Goal: Information Seeking & Learning: Learn about a topic

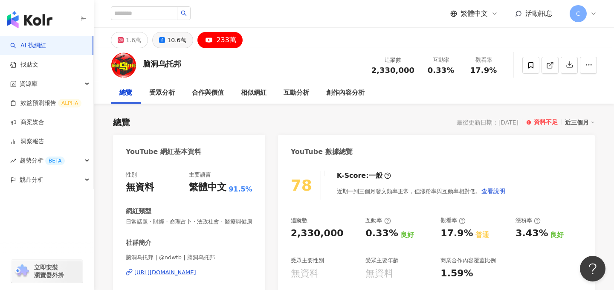
click at [170, 40] on div "10.6萬" at bounding box center [176, 40] width 19 height 12
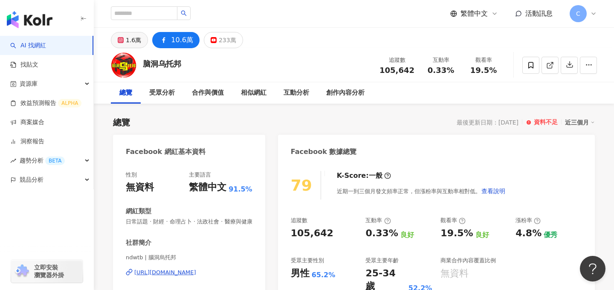
click at [132, 46] on div "1.6萬" at bounding box center [133, 40] width 15 height 12
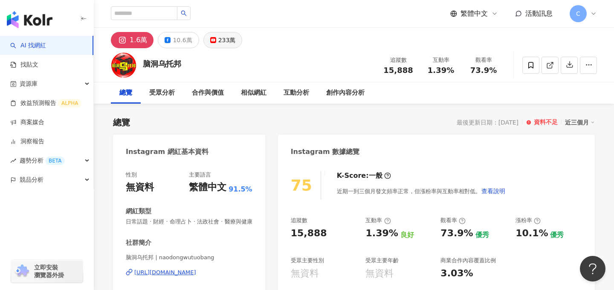
click at [225, 42] on div "233萬" at bounding box center [226, 40] width 17 height 12
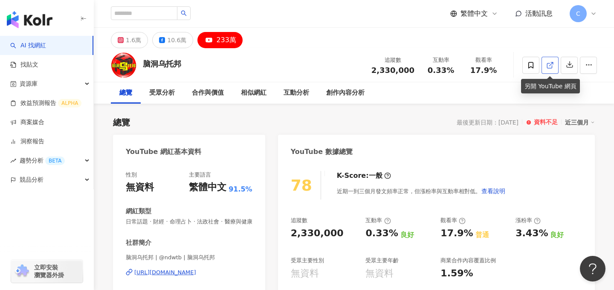
click at [551, 68] on icon at bounding box center [549, 65] width 5 height 5
click at [181, 42] on div "10.6萬" at bounding box center [176, 40] width 19 height 12
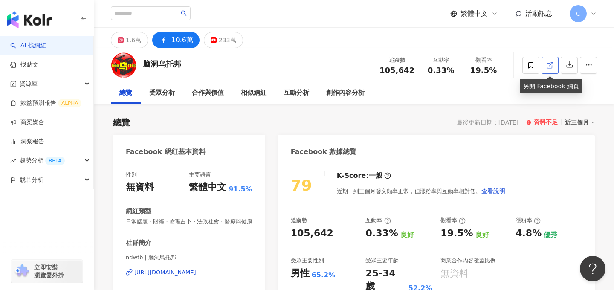
click at [550, 68] on icon at bounding box center [550, 65] width 8 height 8
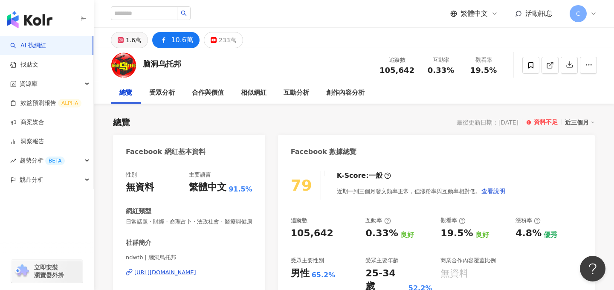
click at [132, 39] on div "1.6萬" at bounding box center [133, 40] width 15 height 12
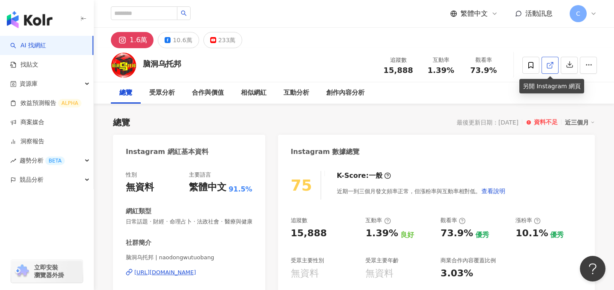
click at [550, 70] on link at bounding box center [549, 65] width 17 height 17
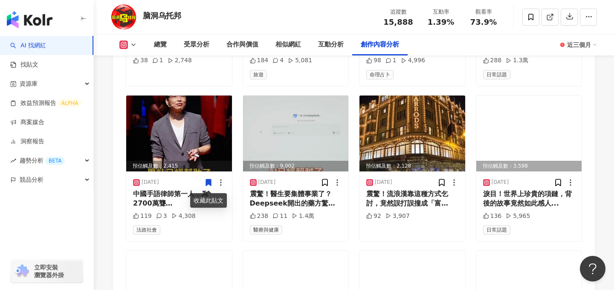
scroll to position [2440, 0]
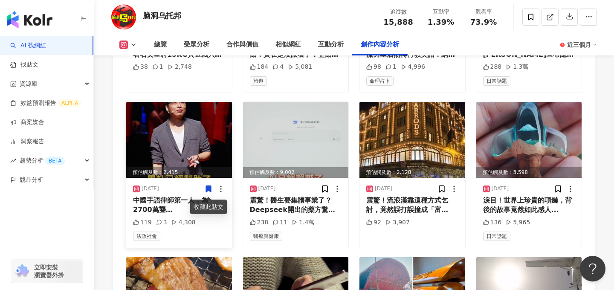
click at [177, 142] on img at bounding box center [179, 140] width 106 height 76
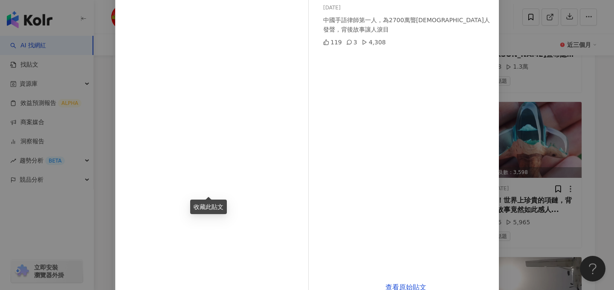
scroll to position [93, 0]
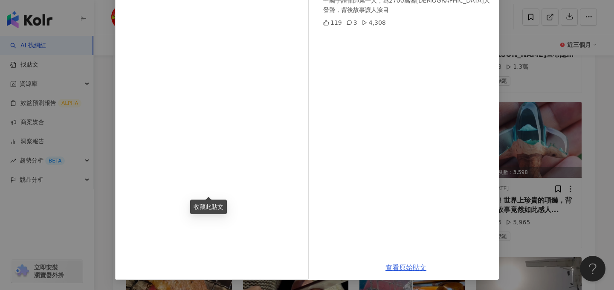
click at [401, 268] on link "查看原始貼文" at bounding box center [405, 267] width 41 height 8
click at [595, 75] on div "脑洞乌托邦 2025/4/2 中國手語律師第一人，為2700萬聾啞人發聲，背後故事讓人淚目 119 3 4,308 查看原始貼文" at bounding box center [307, 145] width 614 height 290
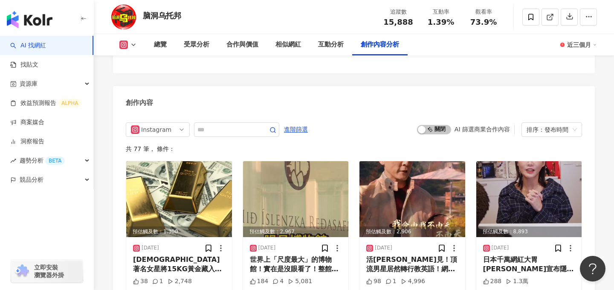
scroll to position [2228, 0]
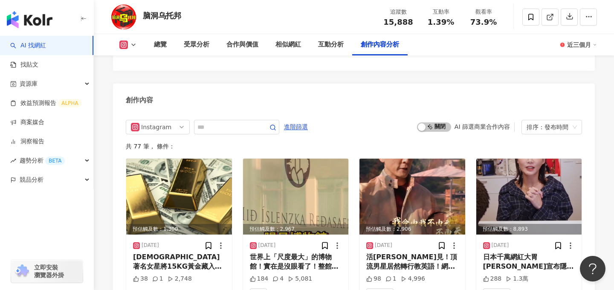
click at [583, 49] on div "近三個月" at bounding box center [582, 45] width 30 height 14
click at [453, 82] on div "Instagram Hashtag 分析 #deepseek No. Hashtag 使用次數 互動率 # 1 #deepseek 1 1.57% 創作內容 …" at bounding box center [354, 289] width 482 height 734
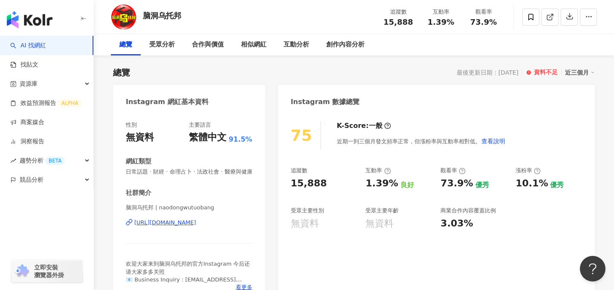
scroll to position [0, 0]
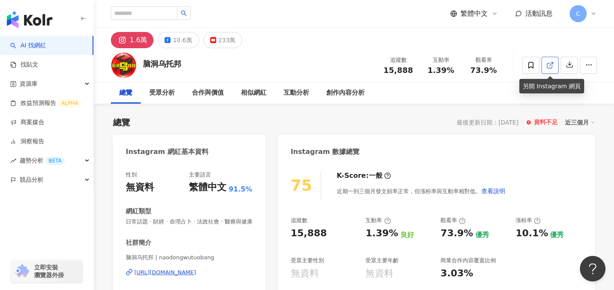
click at [552, 68] on icon at bounding box center [550, 65] width 8 height 8
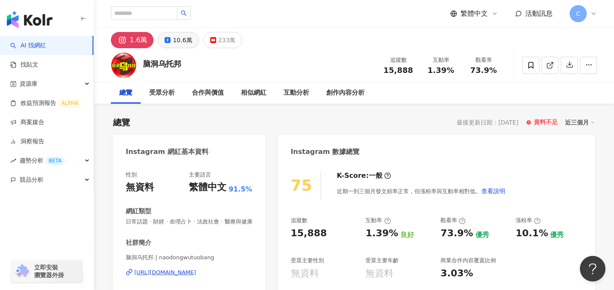
click at [176, 36] on div "10.6萬" at bounding box center [182, 40] width 19 height 12
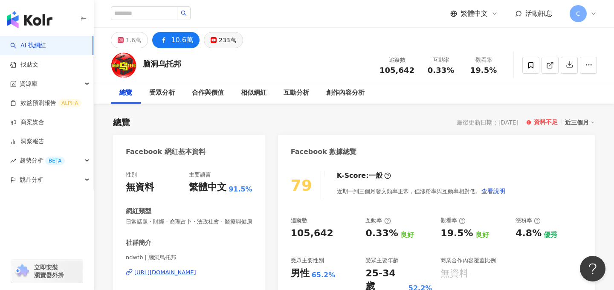
click at [219, 42] on div "233萬" at bounding box center [227, 40] width 17 height 12
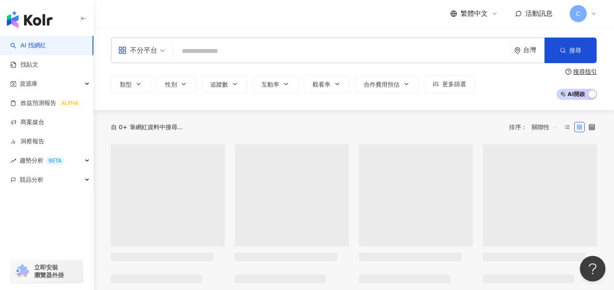
click at [45, 271] on span "立即安裝 瀏覽器外掛" at bounding box center [49, 270] width 30 height 15
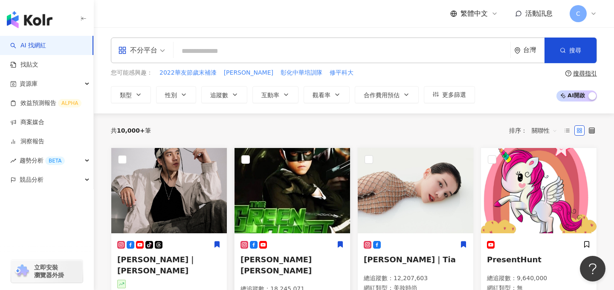
click at [316, 212] on img at bounding box center [292, 190] width 116 height 85
